Goal: Task Accomplishment & Management: Use online tool/utility

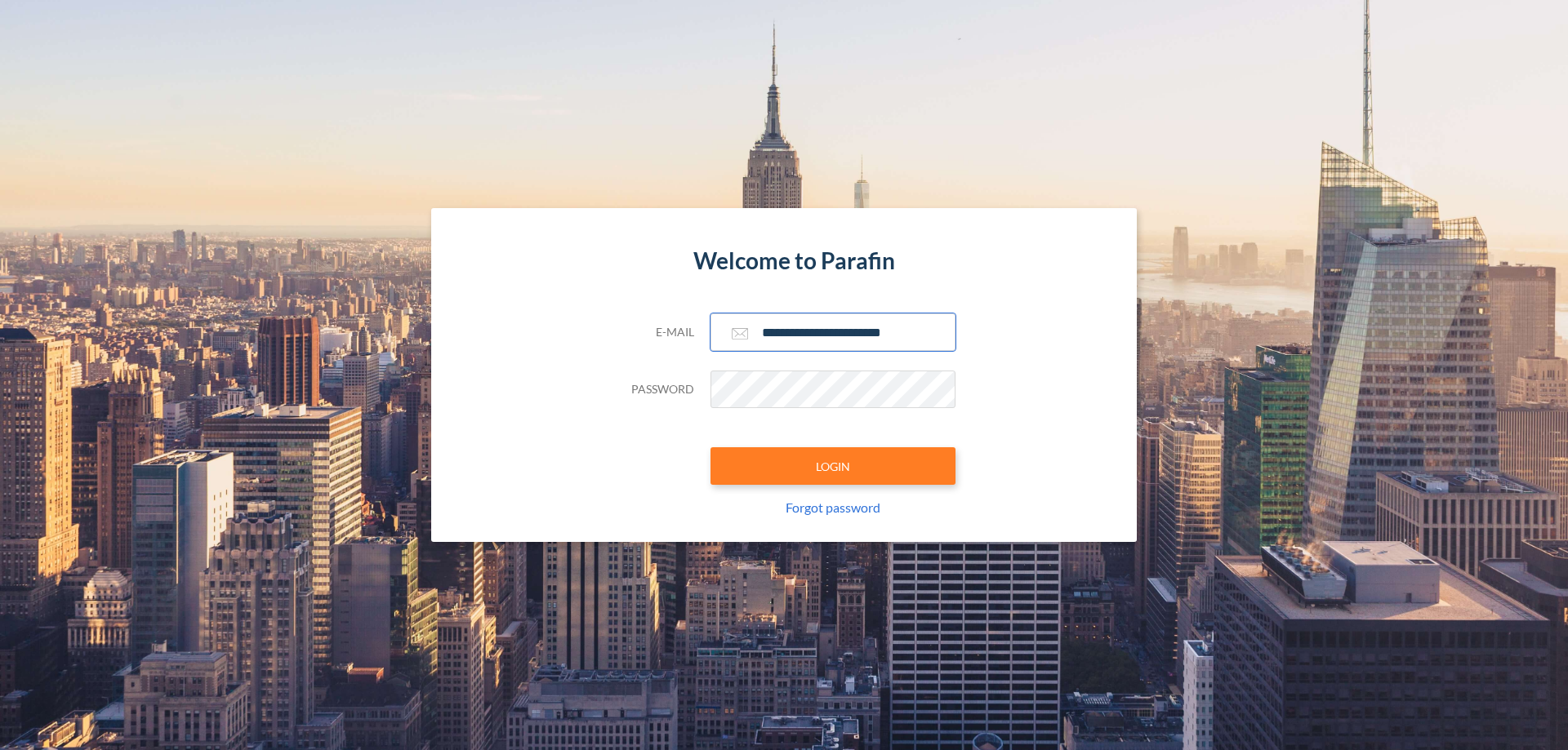
type input "**********"
click at [833, 466] on button "LOGIN" at bounding box center [833, 466] width 245 height 37
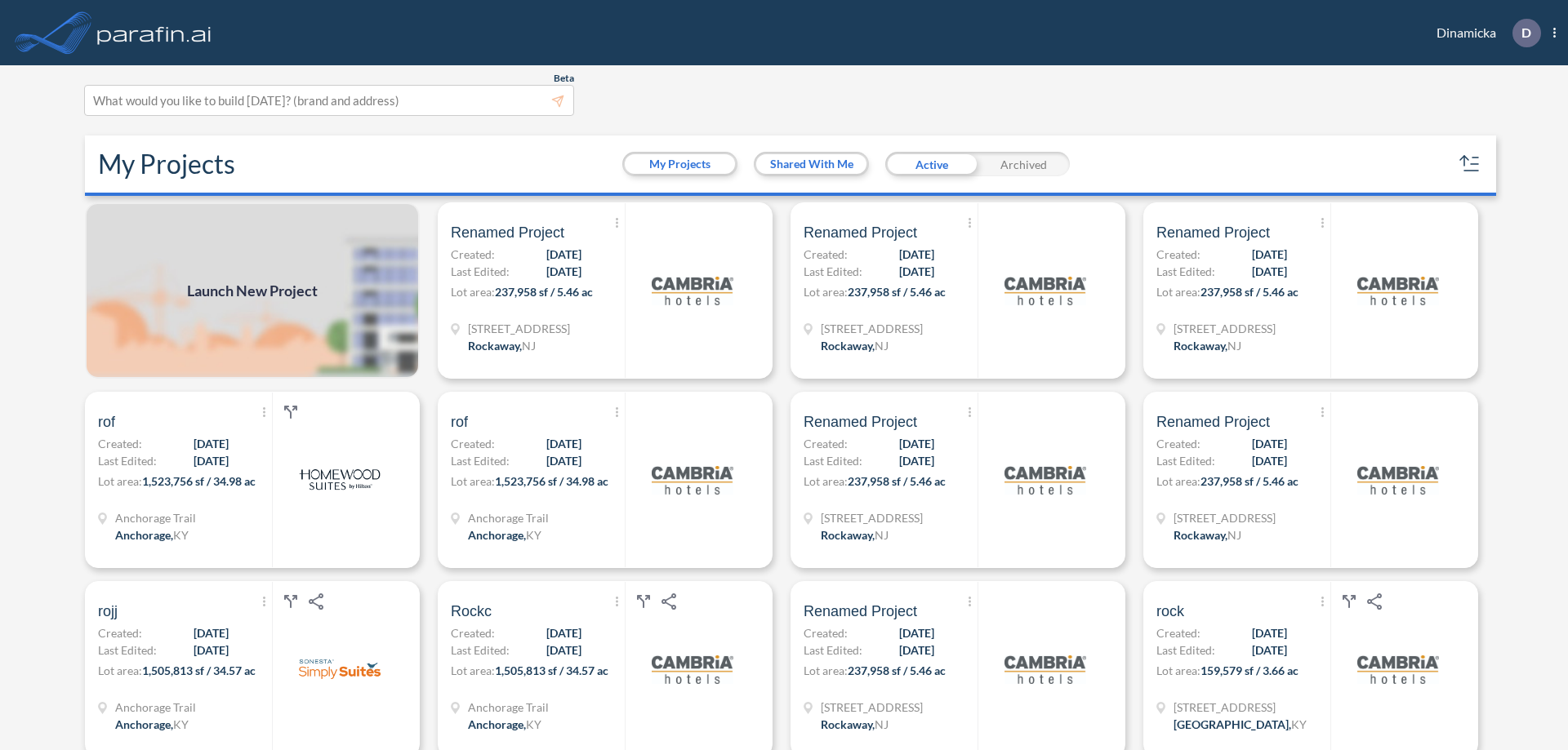
scroll to position [4, 0]
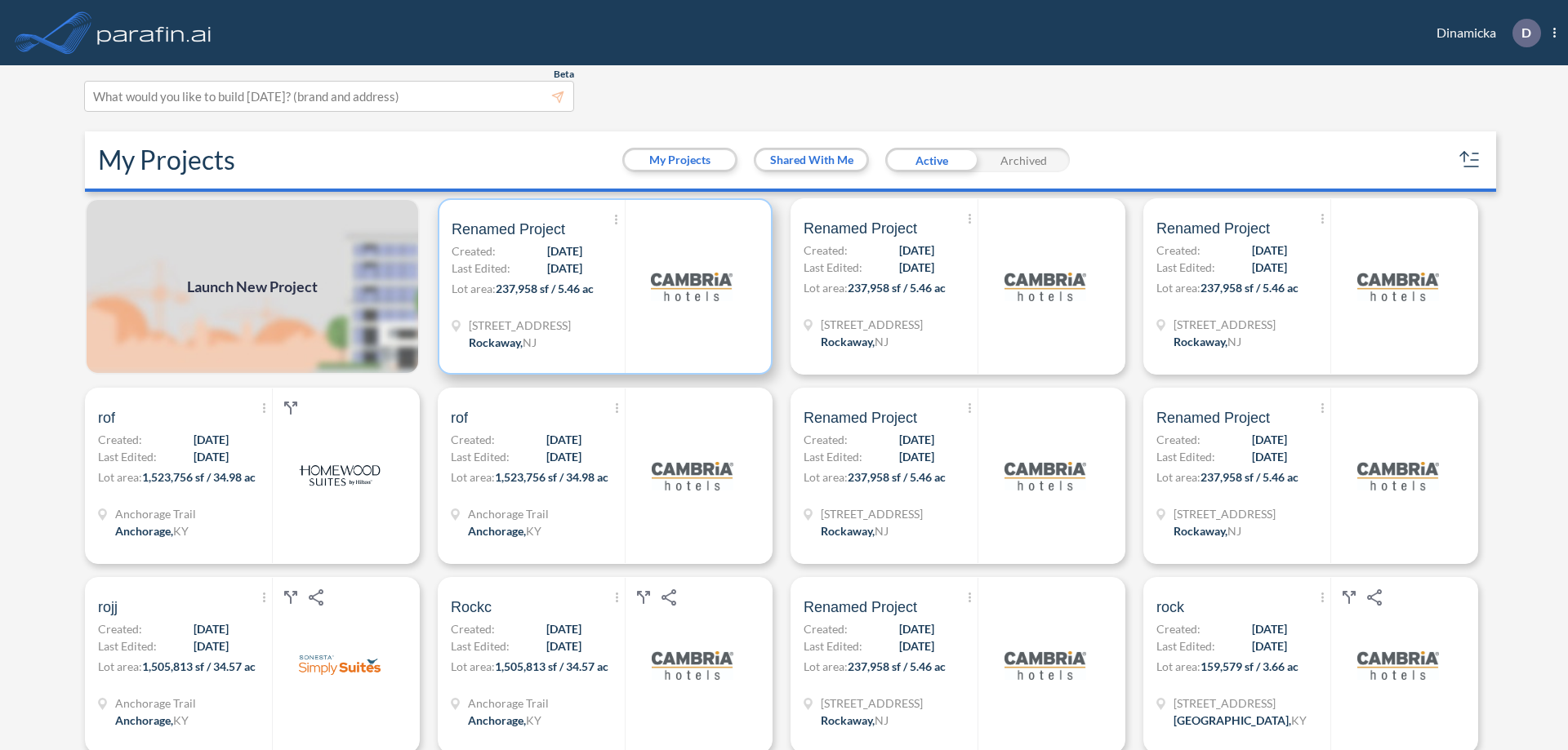
click at [602, 286] on p "Lot area: 237,958 sf / 5.46 ac" at bounding box center [538, 291] width 173 height 23
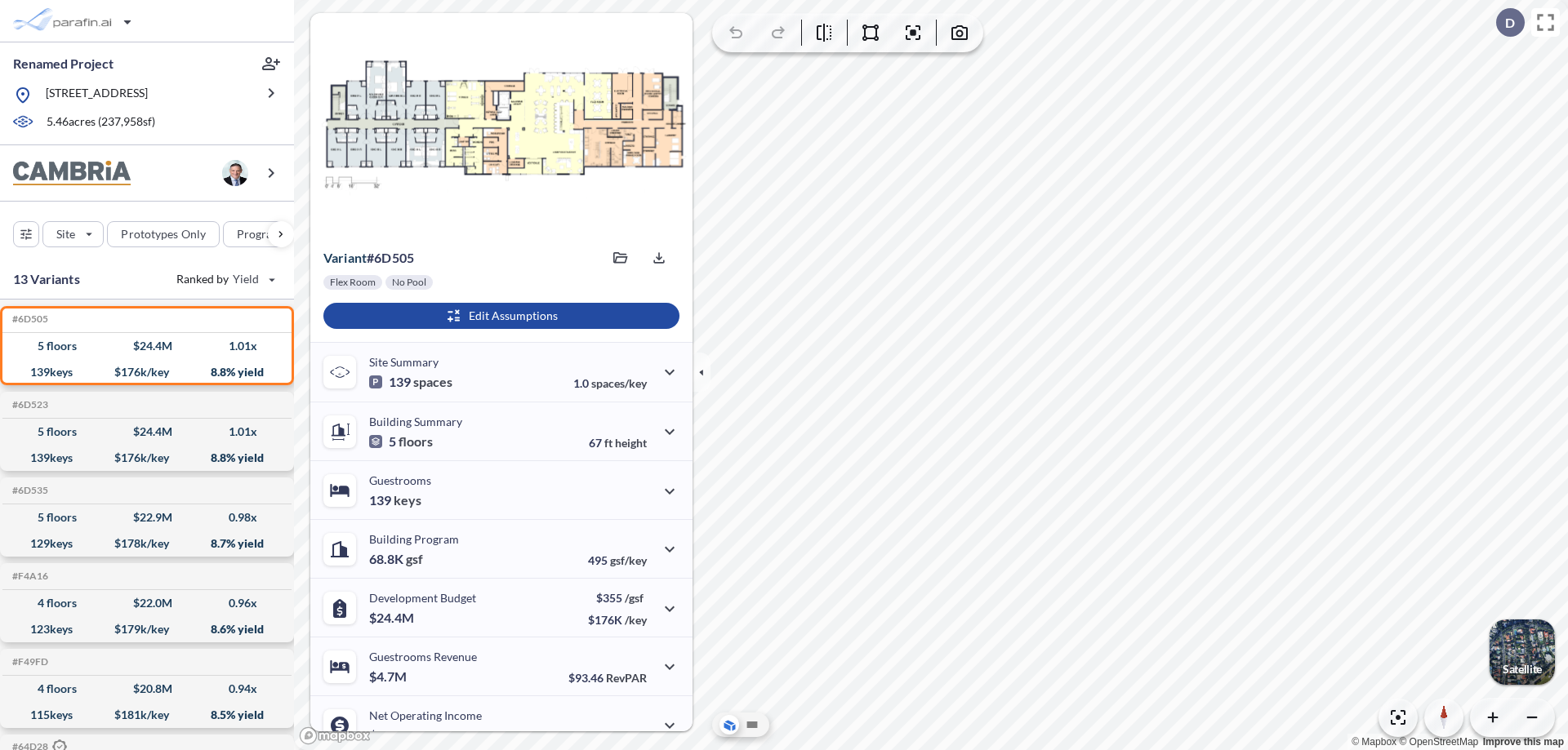
scroll to position [82, 0]
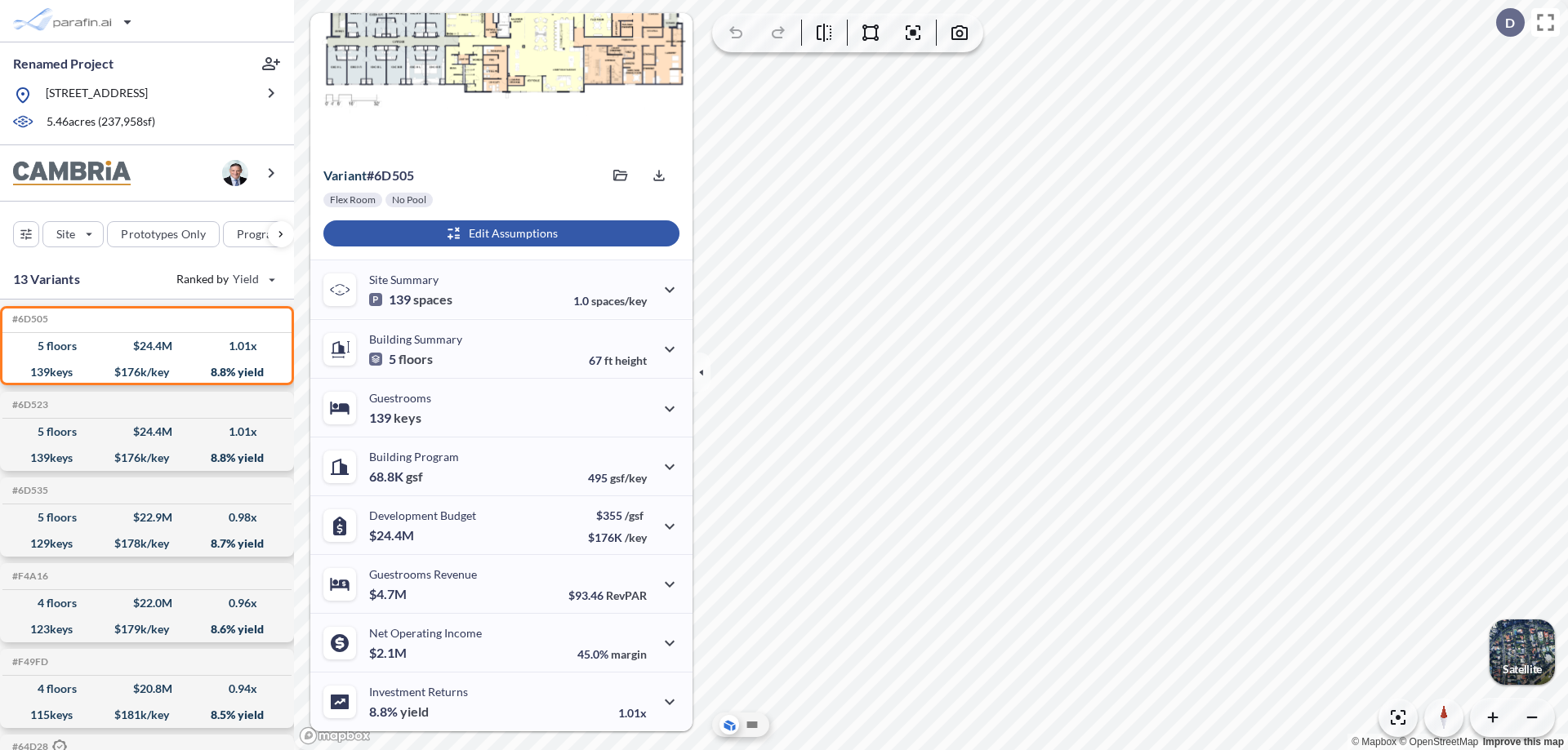
click at [499, 234] on div "button" at bounding box center [501, 234] width 356 height 26
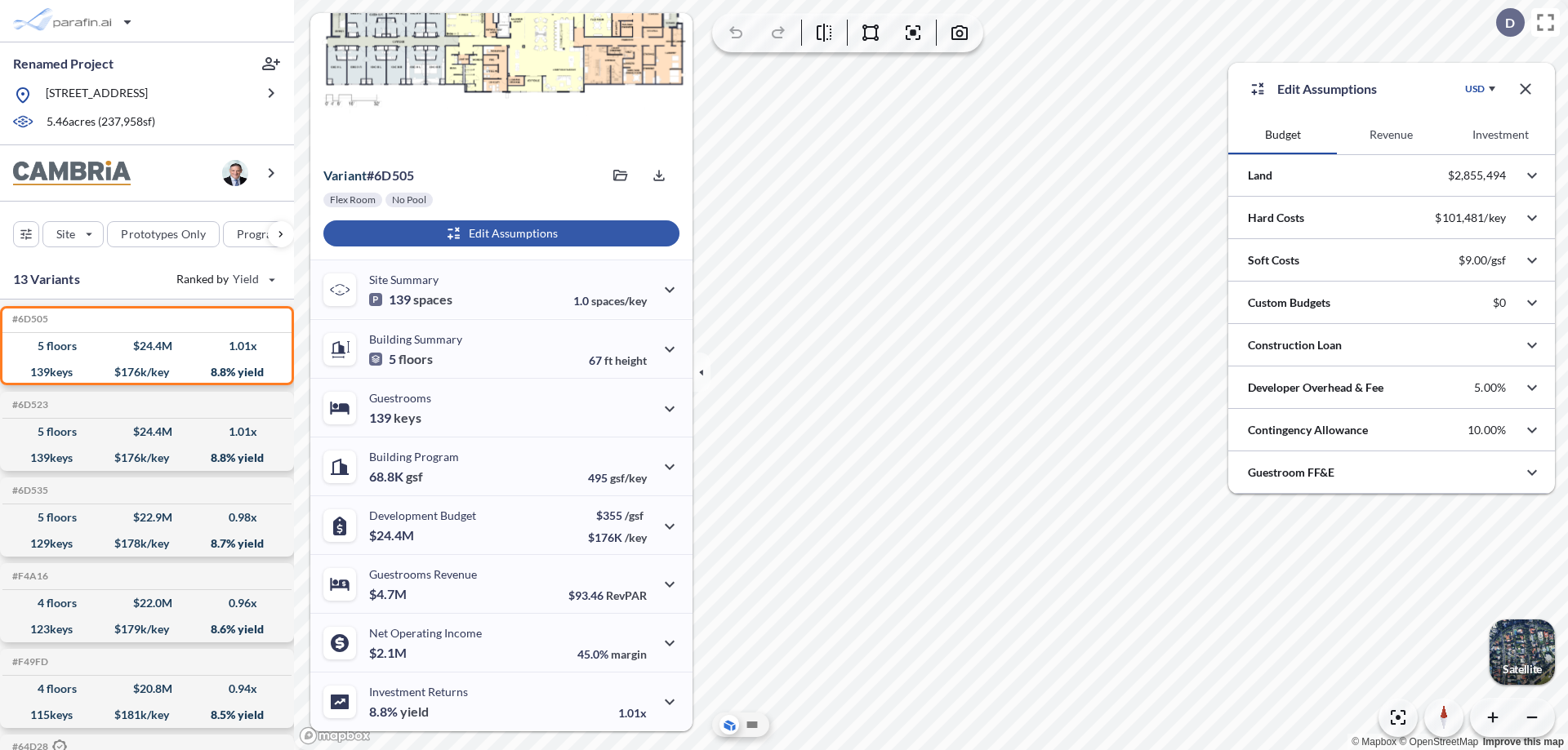
click at [1390, 135] on button "Revenue" at bounding box center [1391, 135] width 109 height 39
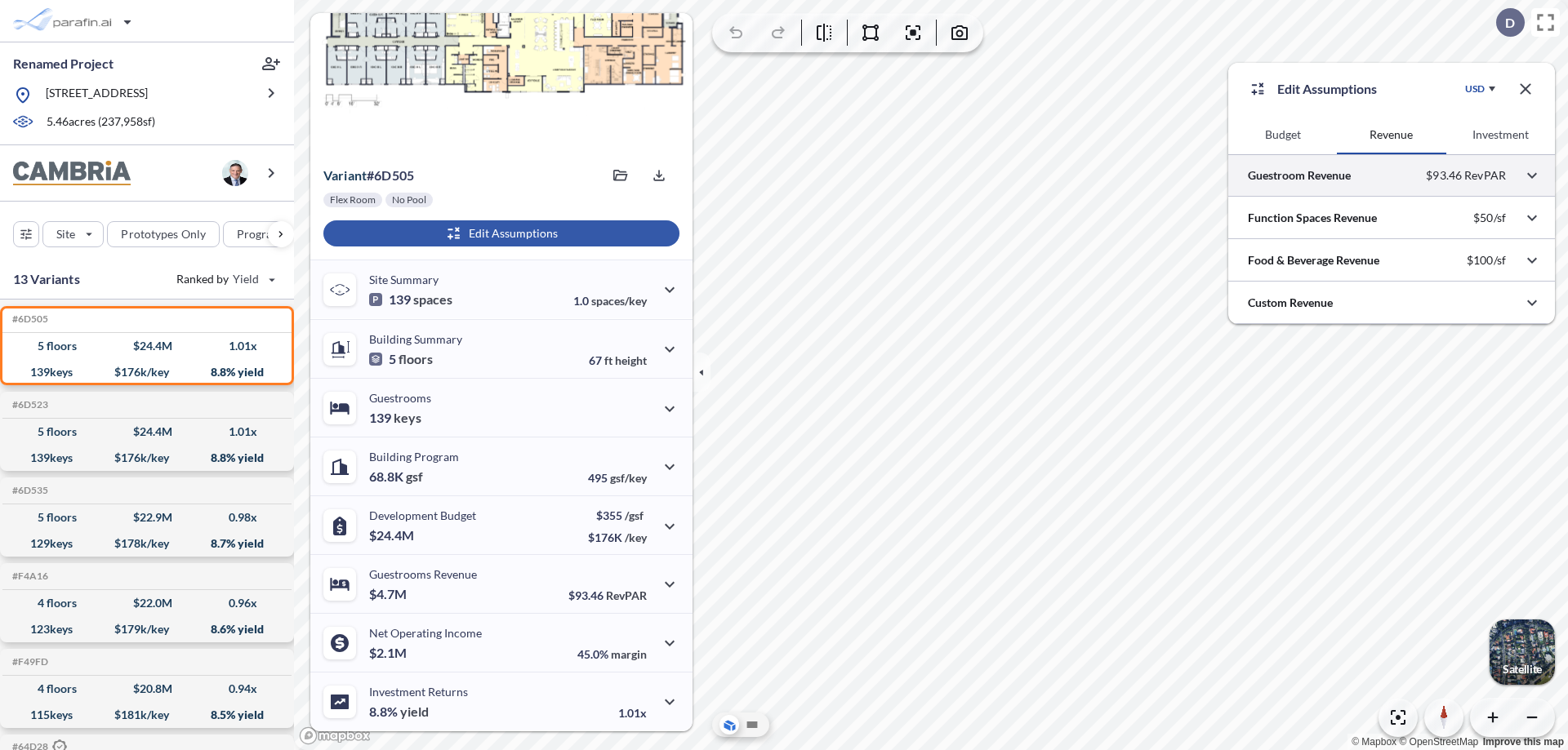
click at [1391, 176] on div at bounding box center [1391, 175] width 327 height 42
